Goal: Task Accomplishment & Management: Manage account settings

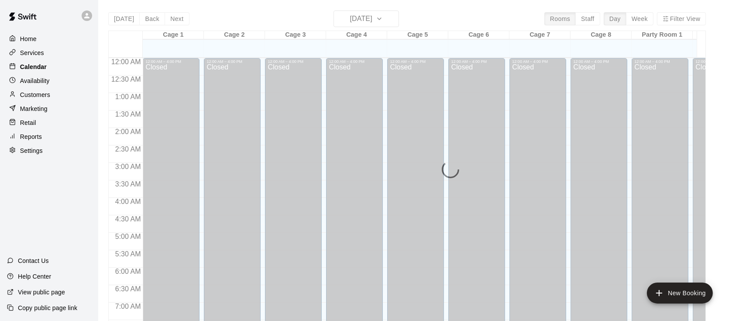
scroll to position [538, 0]
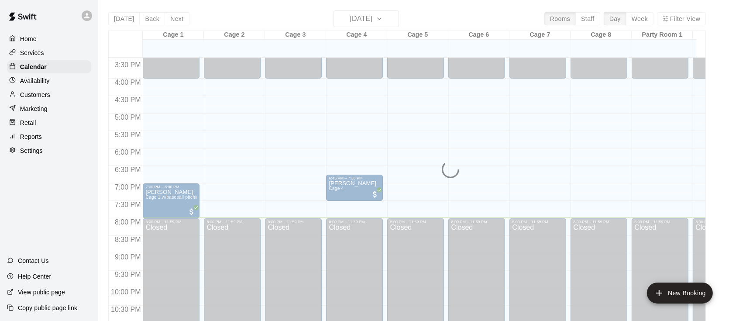
click at [22, 124] on p "Retail" at bounding box center [28, 122] width 16 height 9
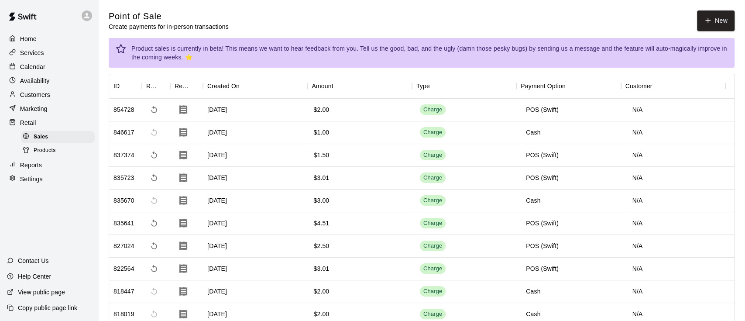
click at [49, 154] on span "Products" at bounding box center [45, 150] width 22 height 9
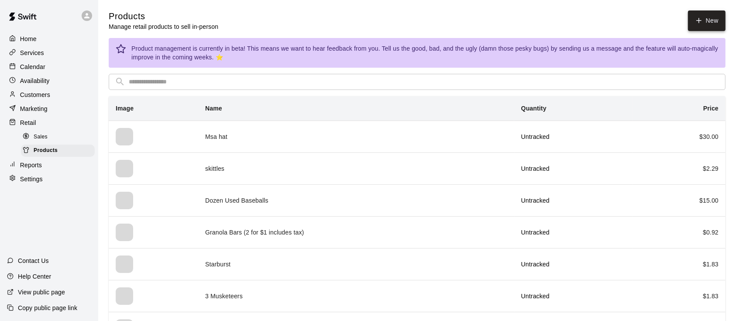
click at [710, 16] on link "New" at bounding box center [707, 20] width 38 height 21
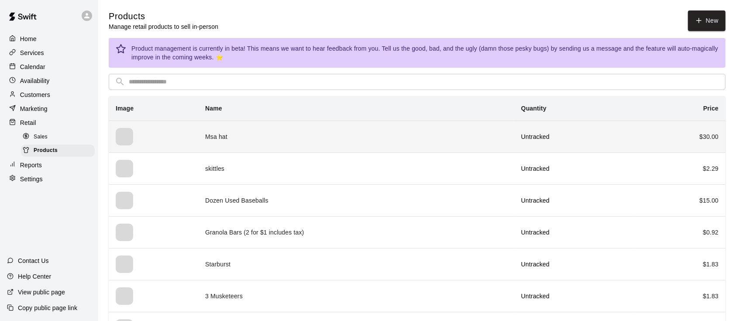
click at [198, 133] on td "Msa hat" at bounding box center [356, 137] width 316 height 32
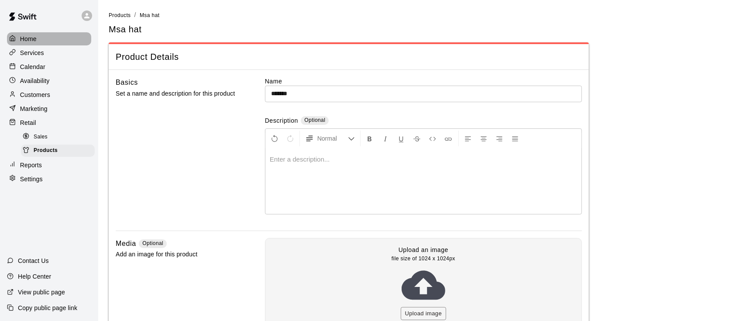
click at [35, 36] on p "Home" at bounding box center [28, 39] width 17 height 9
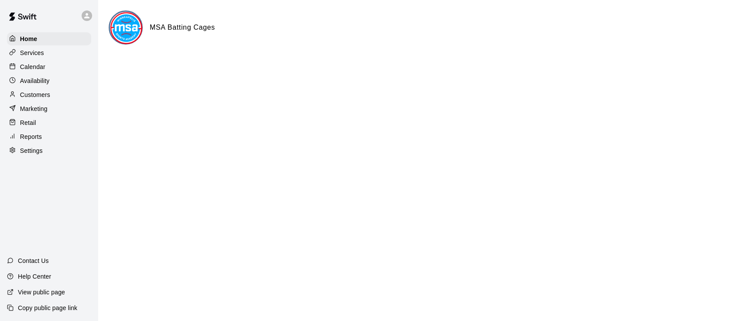
click at [37, 68] on p "Calendar" at bounding box center [32, 66] width 25 height 9
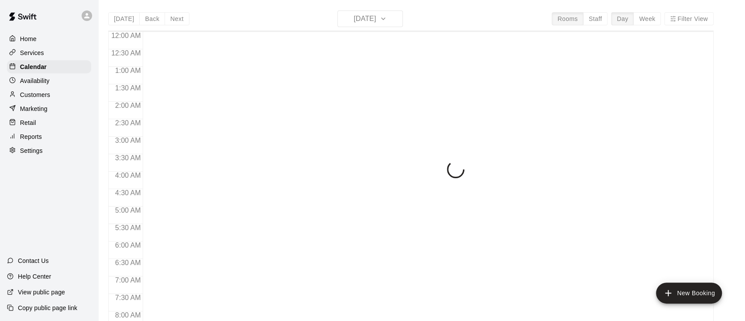
click at [43, 49] on p "Services" at bounding box center [32, 52] width 24 height 9
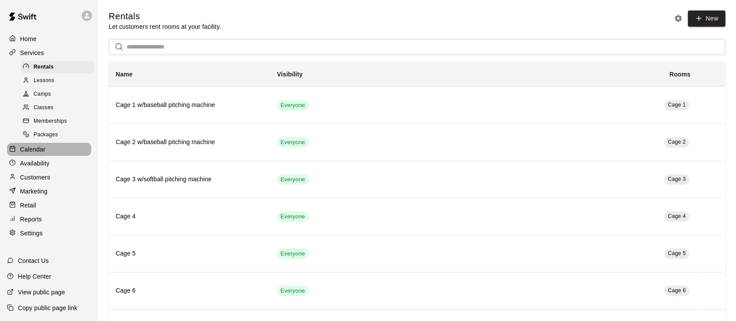
click at [41, 154] on p "Calendar" at bounding box center [32, 149] width 25 height 9
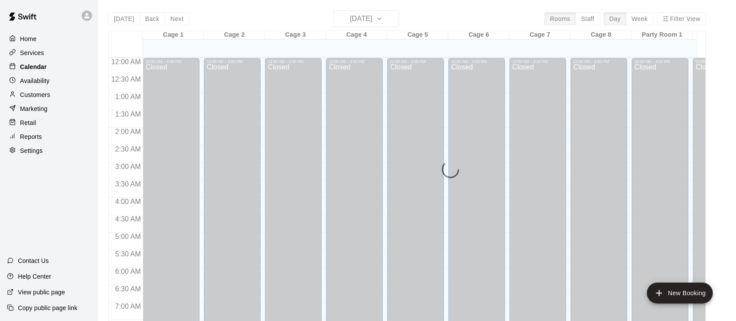
scroll to position [538, 0]
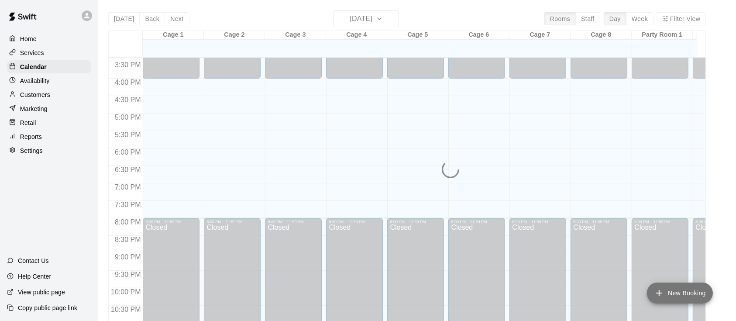
click at [685, 299] on button "New Booking" at bounding box center [680, 293] width 66 height 21
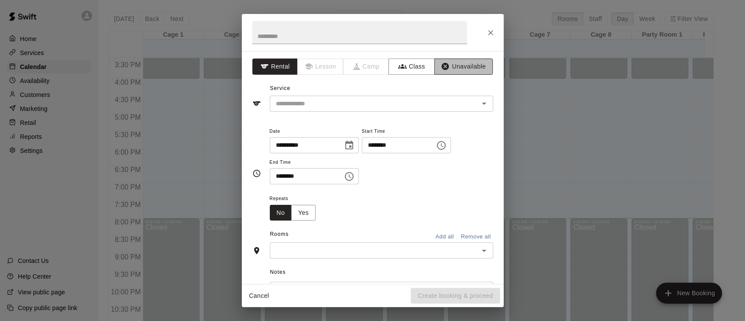
click at [442, 67] on icon "button" at bounding box center [445, 66] width 7 height 7
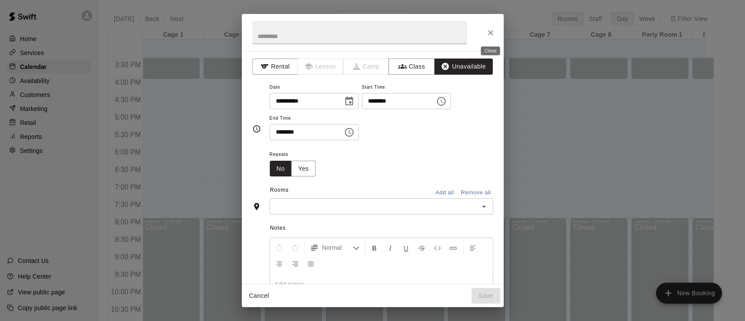
click at [486, 30] on button "Close" at bounding box center [491, 33] width 16 height 16
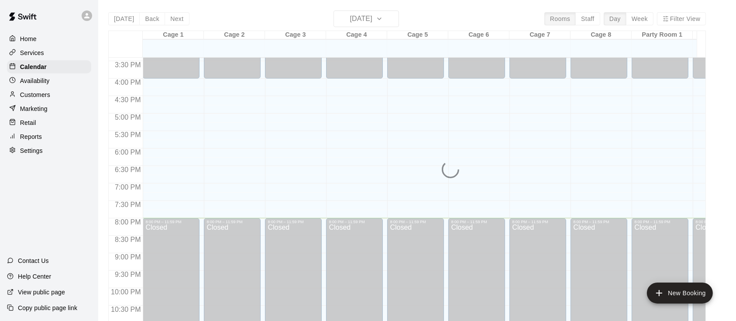
click at [18, 96] on div at bounding box center [14, 95] width 11 height 8
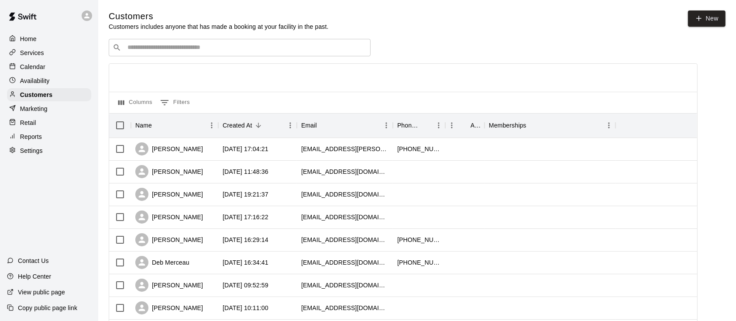
click at [155, 45] on input "Search customers by name or email" at bounding box center [246, 47] width 242 height 9
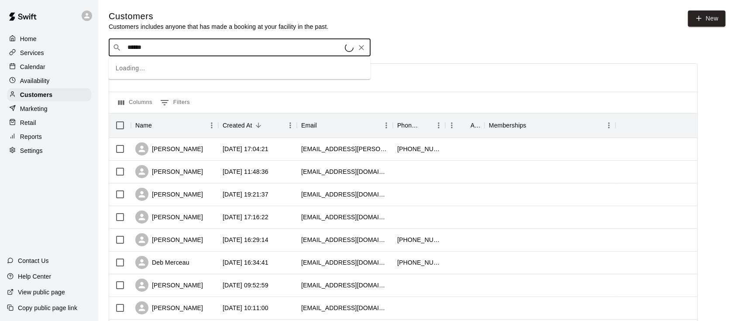
type input "*******"
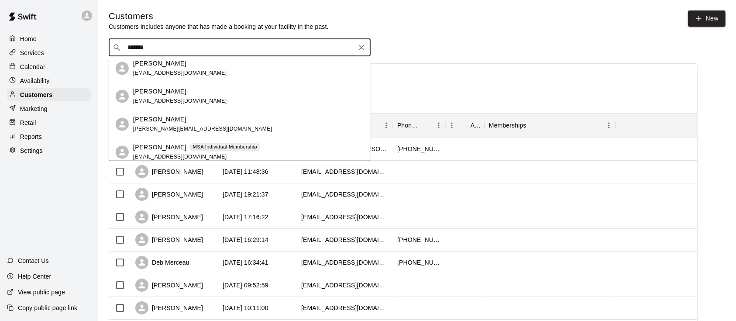
scroll to position [9, 0]
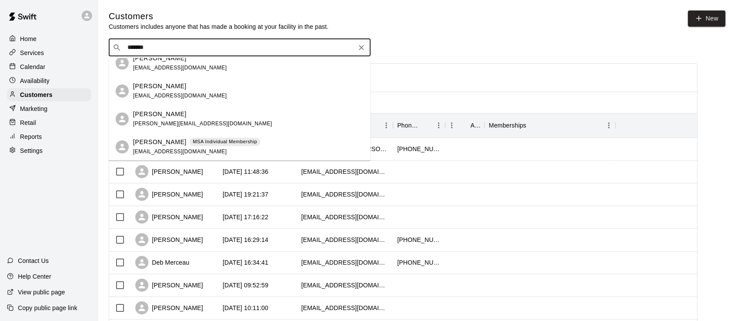
click at [176, 146] on div "[PERSON_NAME] MSA Individual Membership" at bounding box center [197, 142] width 128 height 9
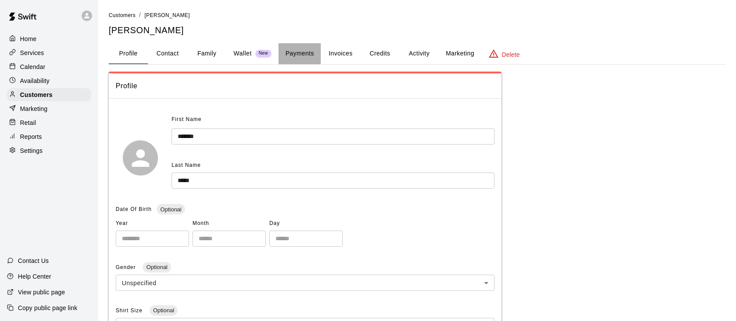
click at [293, 48] on button "Payments" at bounding box center [300, 53] width 42 height 21
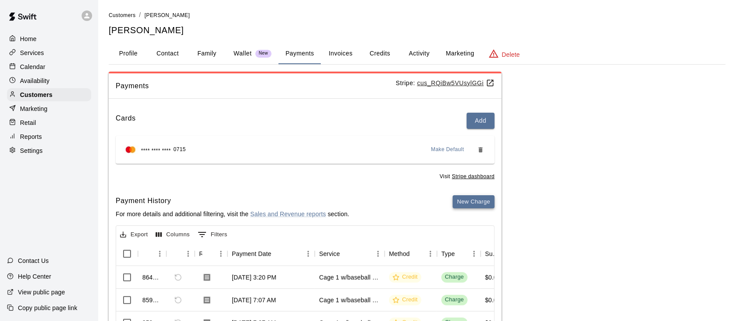
click at [475, 203] on button "New Charge" at bounding box center [474, 202] width 42 height 14
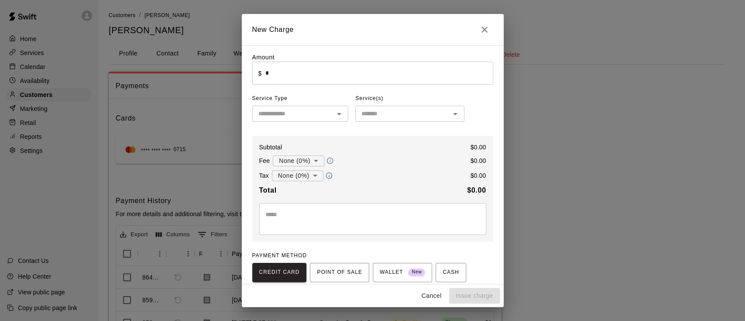
click at [287, 77] on input "*" at bounding box center [379, 73] width 228 height 23
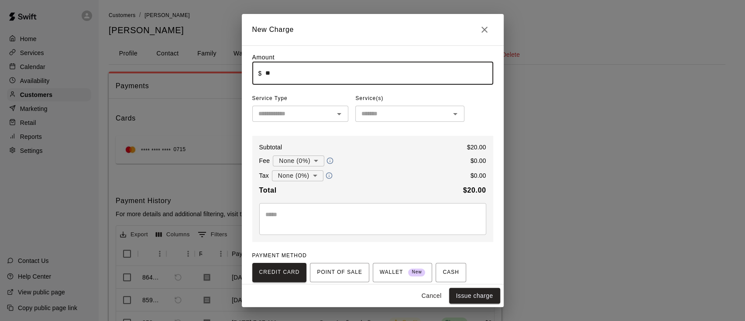
type input "*****"
click at [286, 111] on input "text" at bounding box center [293, 113] width 77 height 11
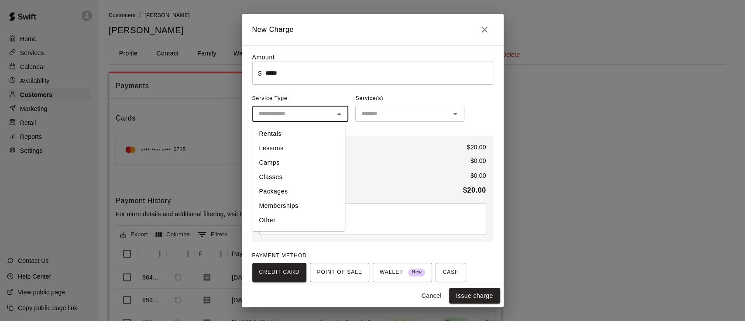
click at [276, 217] on li "Other" at bounding box center [298, 220] width 93 height 14
type input "*****"
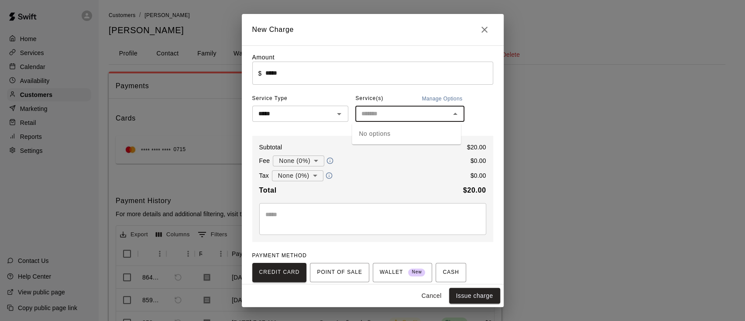
click at [376, 114] on input "text" at bounding box center [403, 113] width 90 height 11
click at [383, 136] on div "No options" at bounding box center [406, 133] width 109 height 21
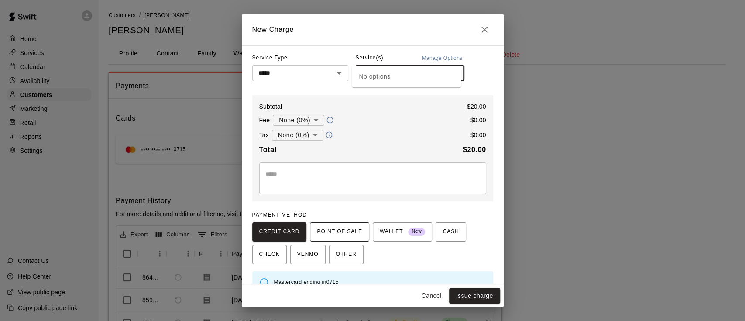
scroll to position [57, 0]
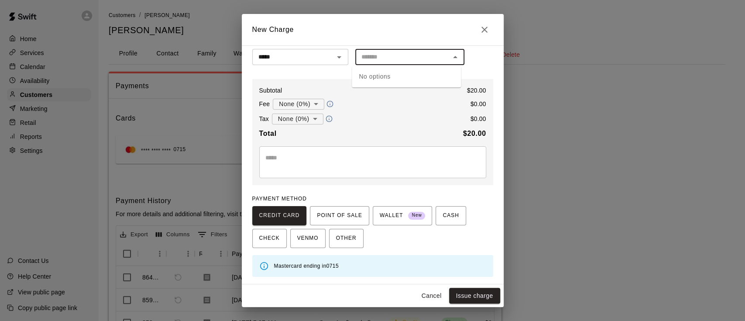
click at [466, 286] on div "Cancel Issue charge" at bounding box center [373, 295] width 262 height 23
click at [473, 297] on button "Issue charge" at bounding box center [474, 296] width 51 height 16
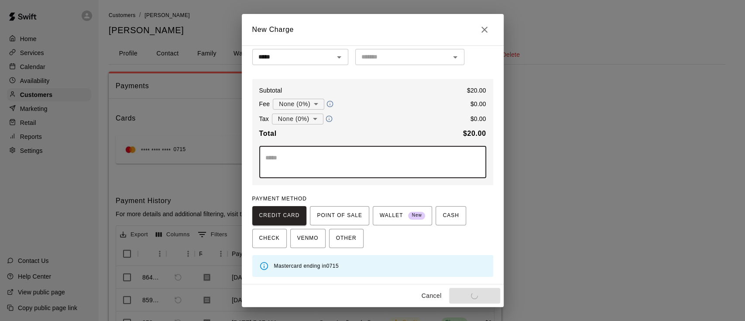
click at [304, 166] on textarea at bounding box center [373, 161] width 215 height 17
type textarea "***"
type input "*"
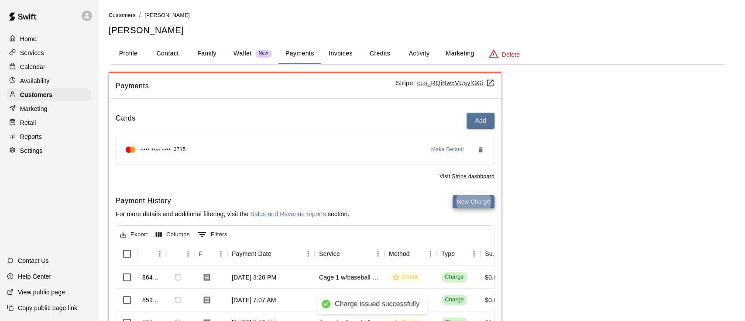
click at [453, 195] on button "New Charge" at bounding box center [474, 202] width 42 height 14
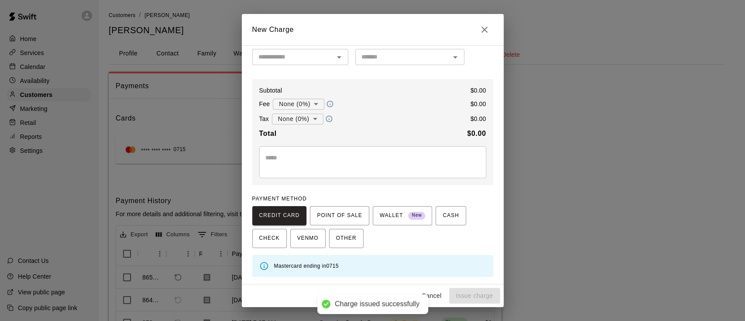
click at [310, 169] on textarea at bounding box center [373, 161] width 215 height 17
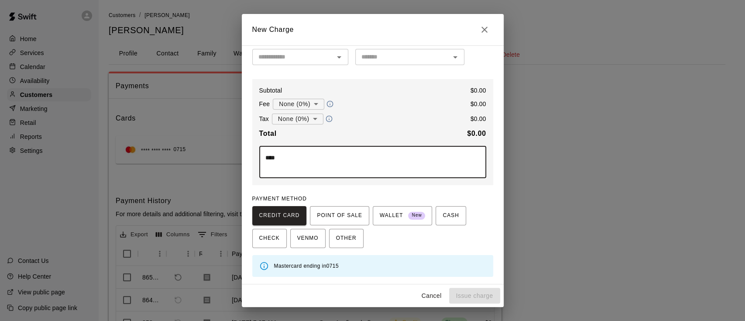
type textarea "***"
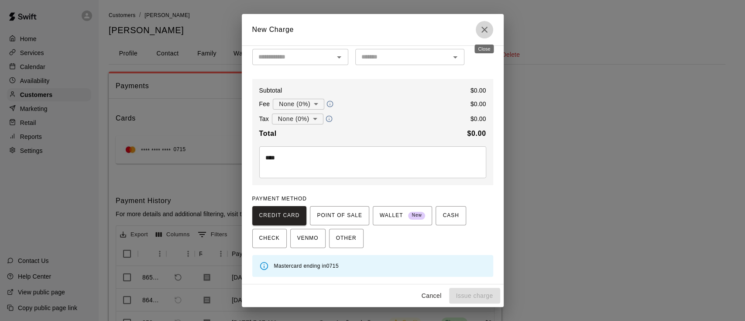
click at [488, 28] on icon "Close" at bounding box center [485, 29] width 10 height 10
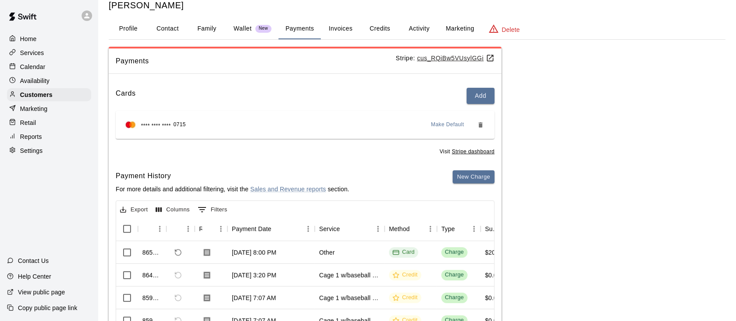
scroll to position [58, 0]
